Goal: Answer question/provide support: Share knowledge or assist other users

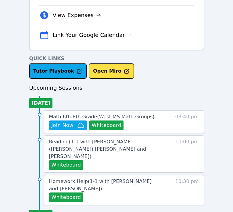
scroll to position [282, 0]
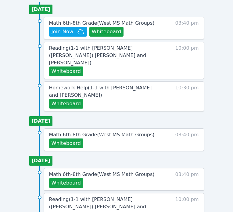
click at [73, 21] on span "Math 6th-8th Grade ( [GEOGRAPHIC_DATA] Math Groups )" at bounding box center [102, 23] width 106 height 6
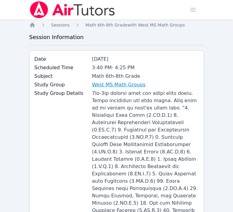
click at [120, 83] on link "West MS Math Groups" at bounding box center [119, 84] width 54 height 7
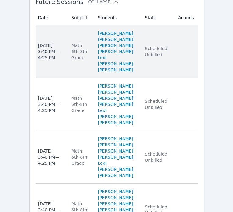
scroll to position [570, 0]
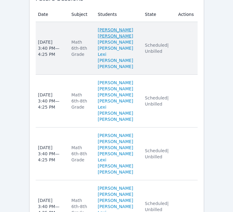
click at [112, 27] on link "[PERSON_NAME] [PERSON_NAME]" at bounding box center [118, 33] width 40 height 12
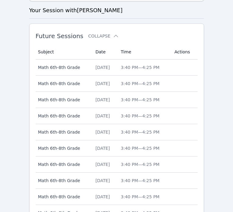
scroll to position [374, 0]
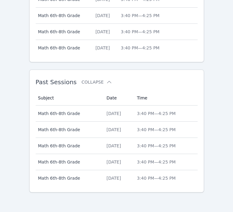
click at [110, 117] on td "Date [DATE]" at bounding box center [118, 114] width 31 height 16
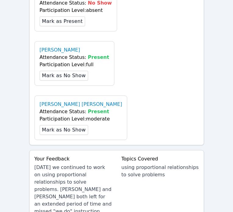
scroll to position [666, 0]
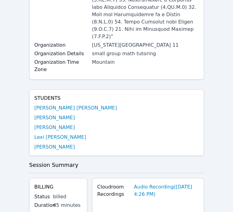
scroll to position [0, 0]
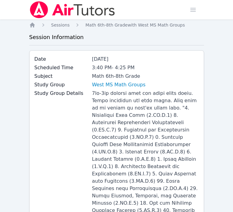
click at [46, 10] on img at bounding box center [72, 9] width 86 height 17
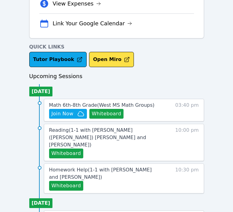
scroll to position [213, 0]
